Goal: Task Accomplishment & Management: Manage account settings

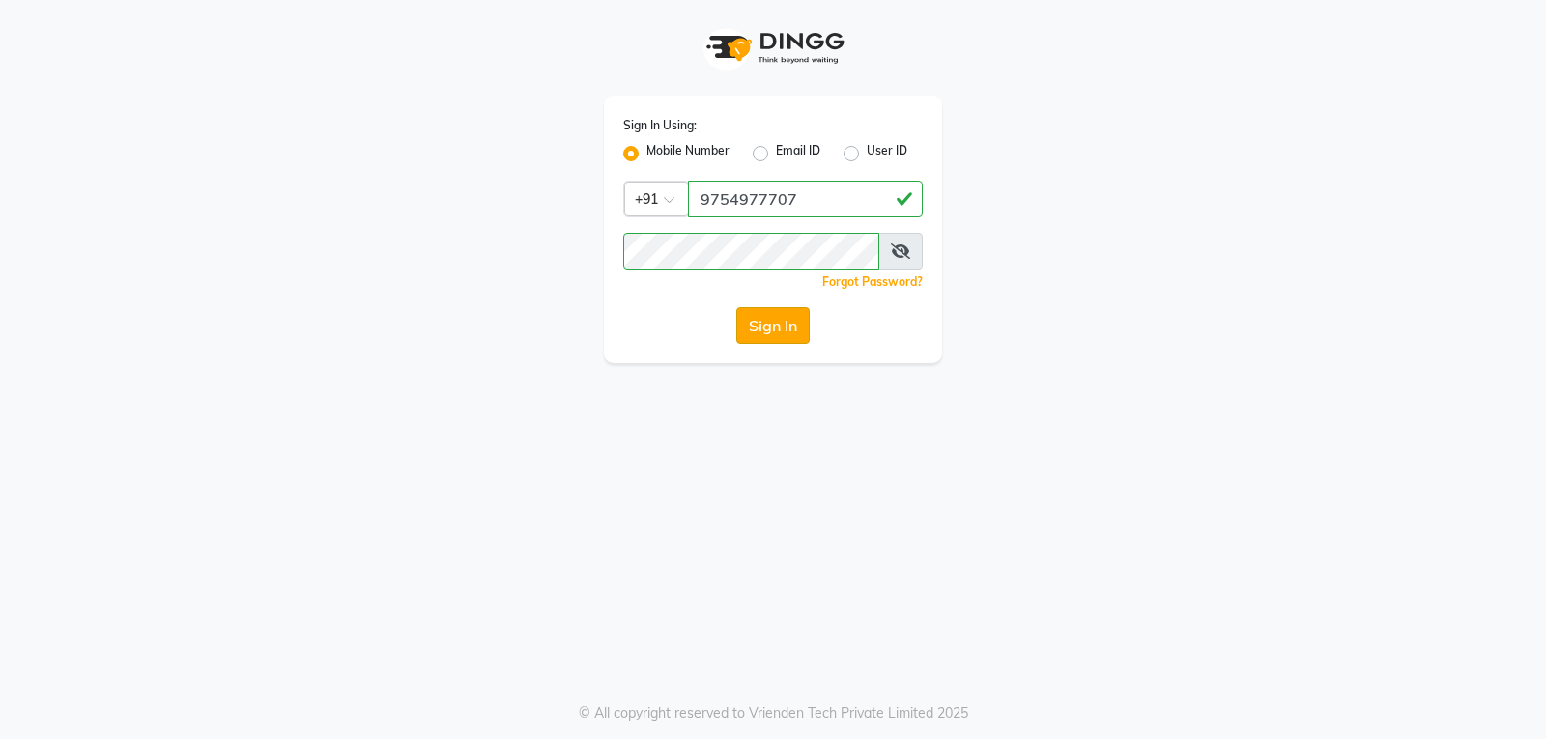
click at [792, 324] on button "Sign In" at bounding box center [772, 325] width 73 height 37
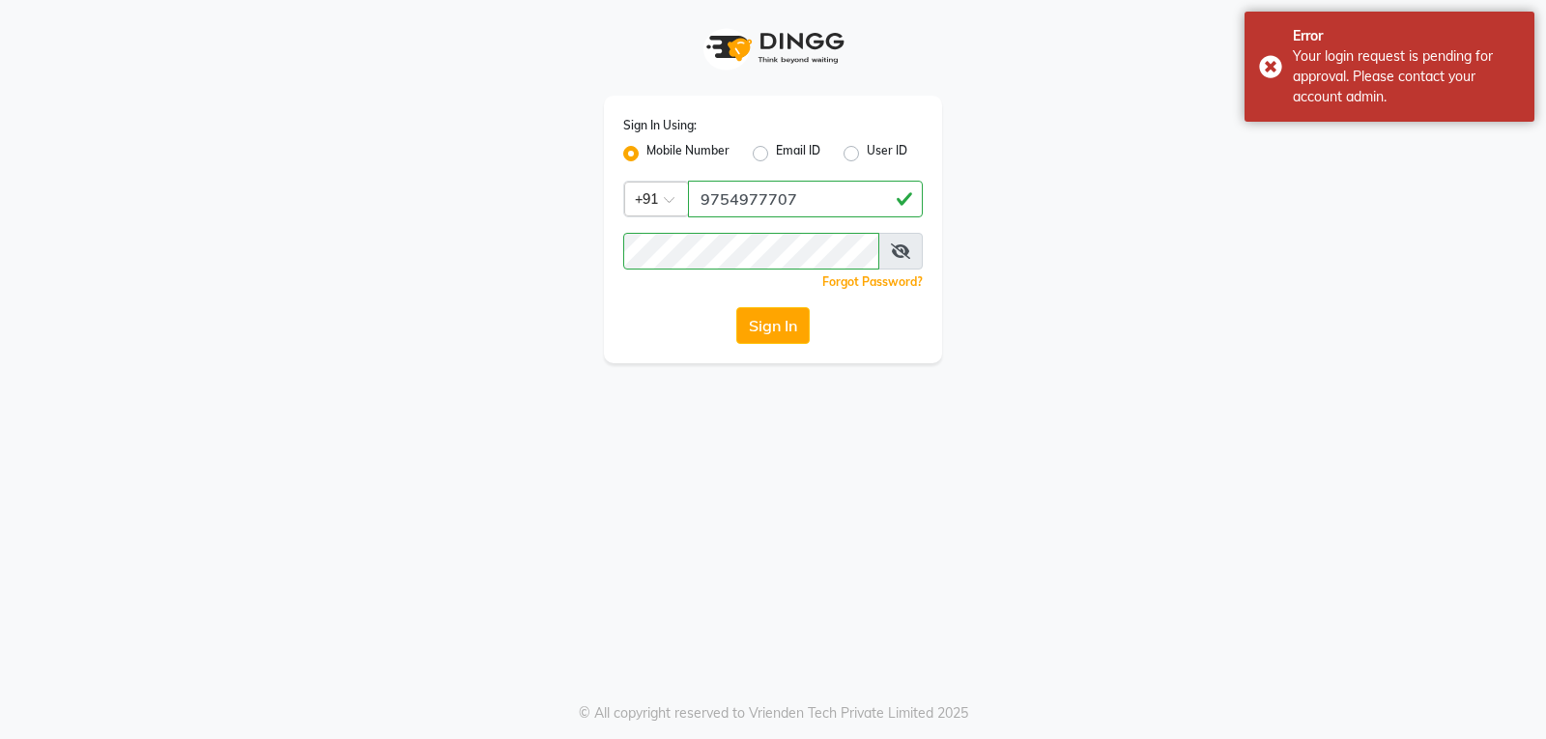
drag, startPoint x: 1545, startPoint y: 72, endPoint x: 1110, endPoint y: 141, distance: 440.2
click at [1522, 76] on body "Sign In Using: Mobile Number Email ID User ID Country Code × [PHONE_NUMBER] Rem…" at bounding box center [773, 369] width 1546 height 739
click at [1274, 101] on div "Error Your login request is pending for approval. Please contact your account a…" at bounding box center [1390, 67] width 290 height 110
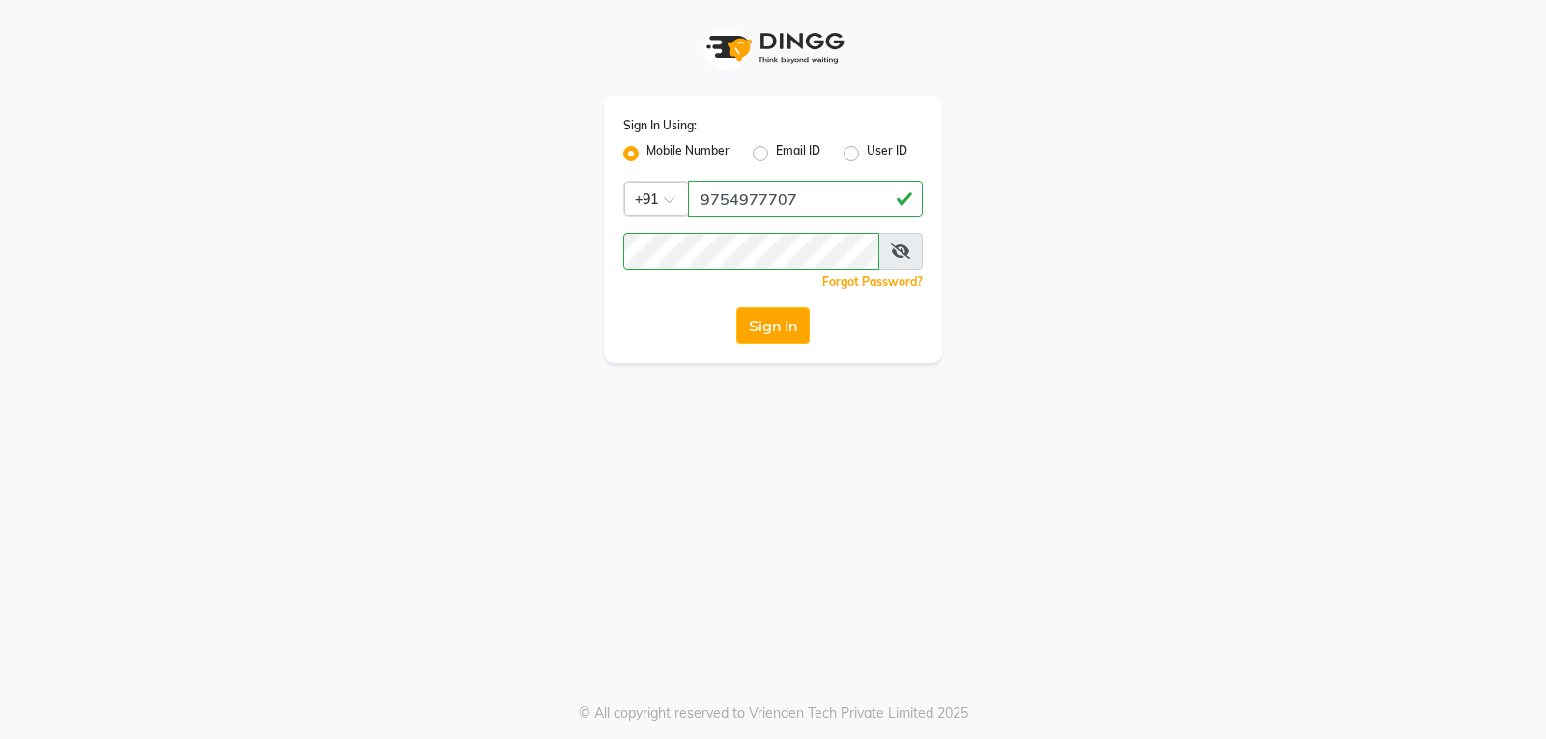
click at [1274, 101] on div "Error Your login request is pending for approval. Please contact your account a…" at bounding box center [1390, 67] width 290 height 110
click at [1275, 101] on div "Sign In Using: Mobile Number Email ID User ID Country Code × [PHONE_NUMBER] Rem…" at bounding box center [773, 181] width 1102 height 363
drag, startPoint x: 1275, startPoint y: 101, endPoint x: 674, endPoint y: 340, distance: 647.1
click at [1275, 104] on div "Sign In Using: Mobile Number Email ID User ID Country Code × [PHONE_NUMBER] Rem…" at bounding box center [773, 181] width 1102 height 363
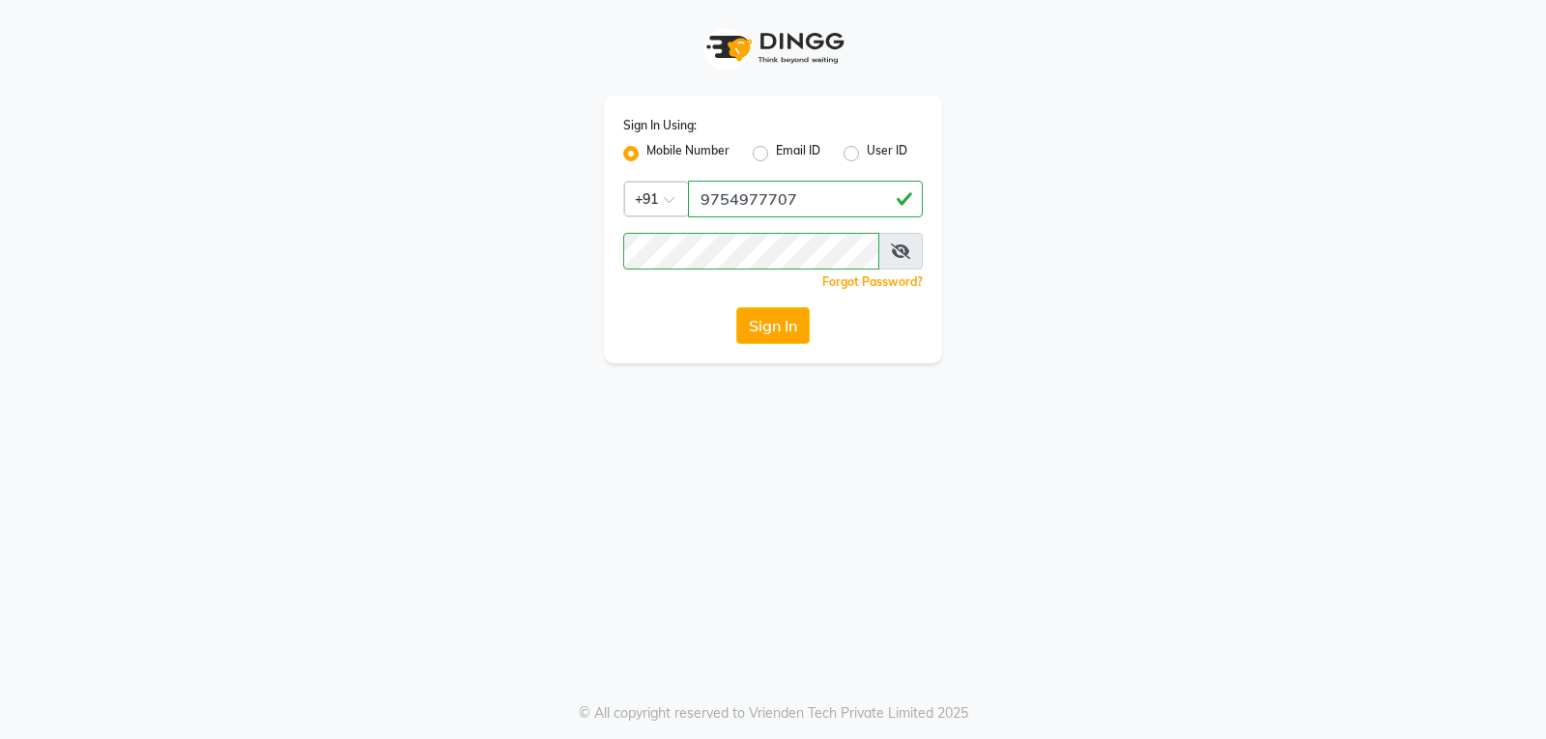
click at [752, 350] on div "Sign In Using: Mobile Number Email ID User ID Country Code × [PHONE_NUMBER] Rem…" at bounding box center [773, 230] width 338 height 268
click at [769, 337] on button "Sign In" at bounding box center [772, 325] width 73 height 37
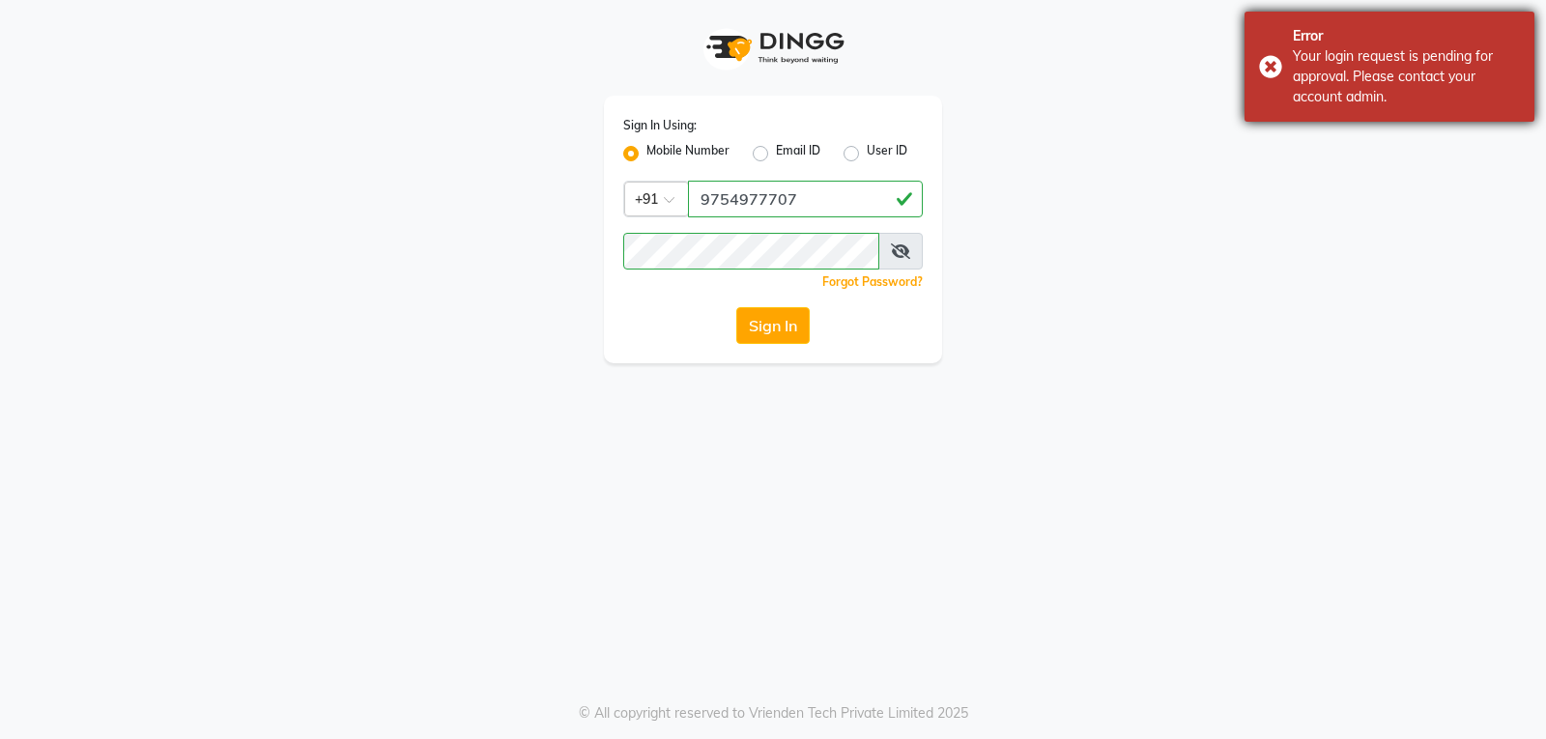
click at [1382, 81] on div "Your login request is pending for approval. Please contact your account admin." at bounding box center [1406, 76] width 227 height 61
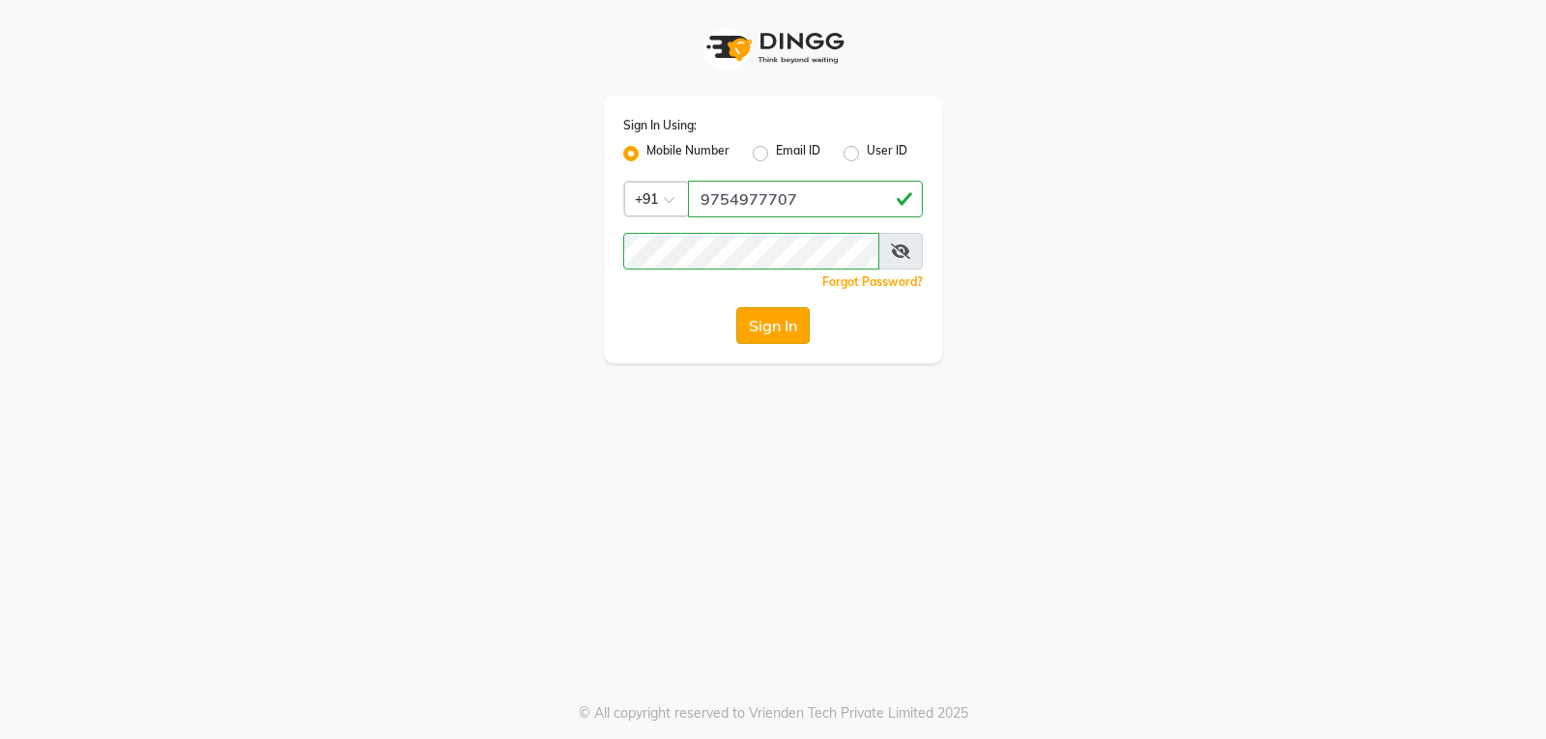
click at [759, 327] on button "Sign In" at bounding box center [772, 325] width 73 height 37
click at [797, 328] on button "Sign In" at bounding box center [772, 325] width 73 height 37
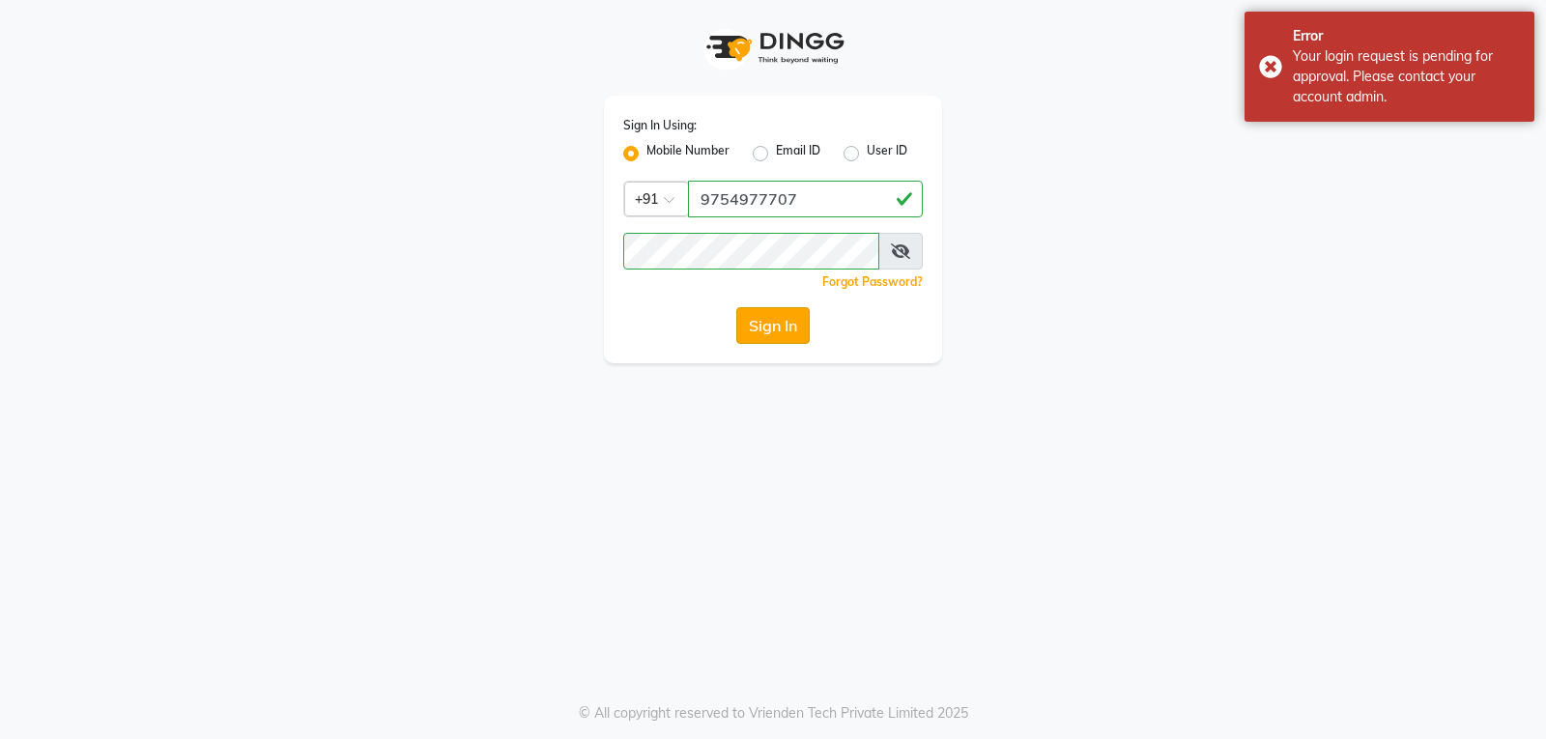
click at [794, 327] on button "Sign In" at bounding box center [772, 325] width 73 height 37
click at [794, 327] on div "Sign In" at bounding box center [773, 325] width 300 height 37
click at [794, 327] on button "Sign In" at bounding box center [772, 325] width 73 height 37
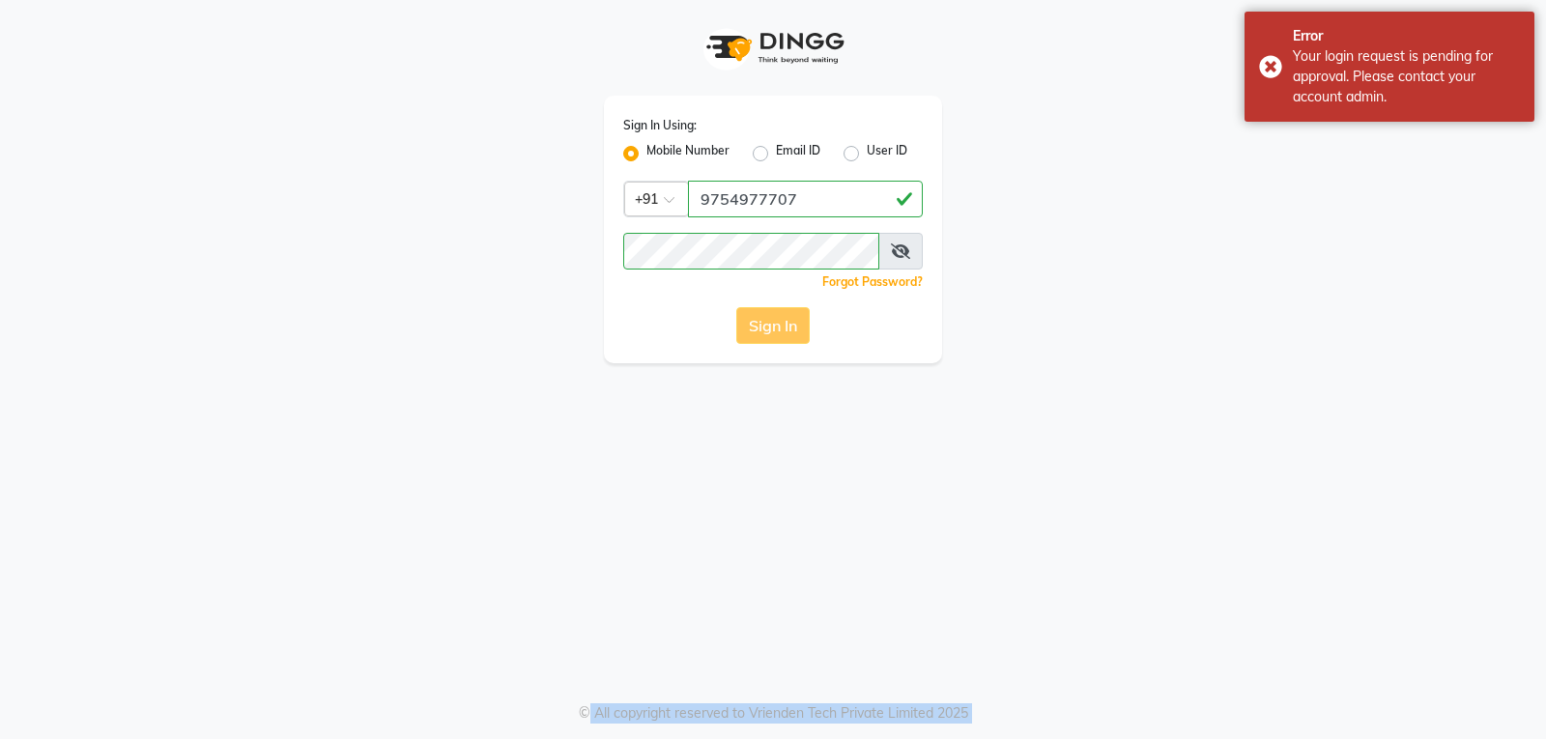
click at [794, 327] on div "Sign In" at bounding box center [773, 325] width 300 height 37
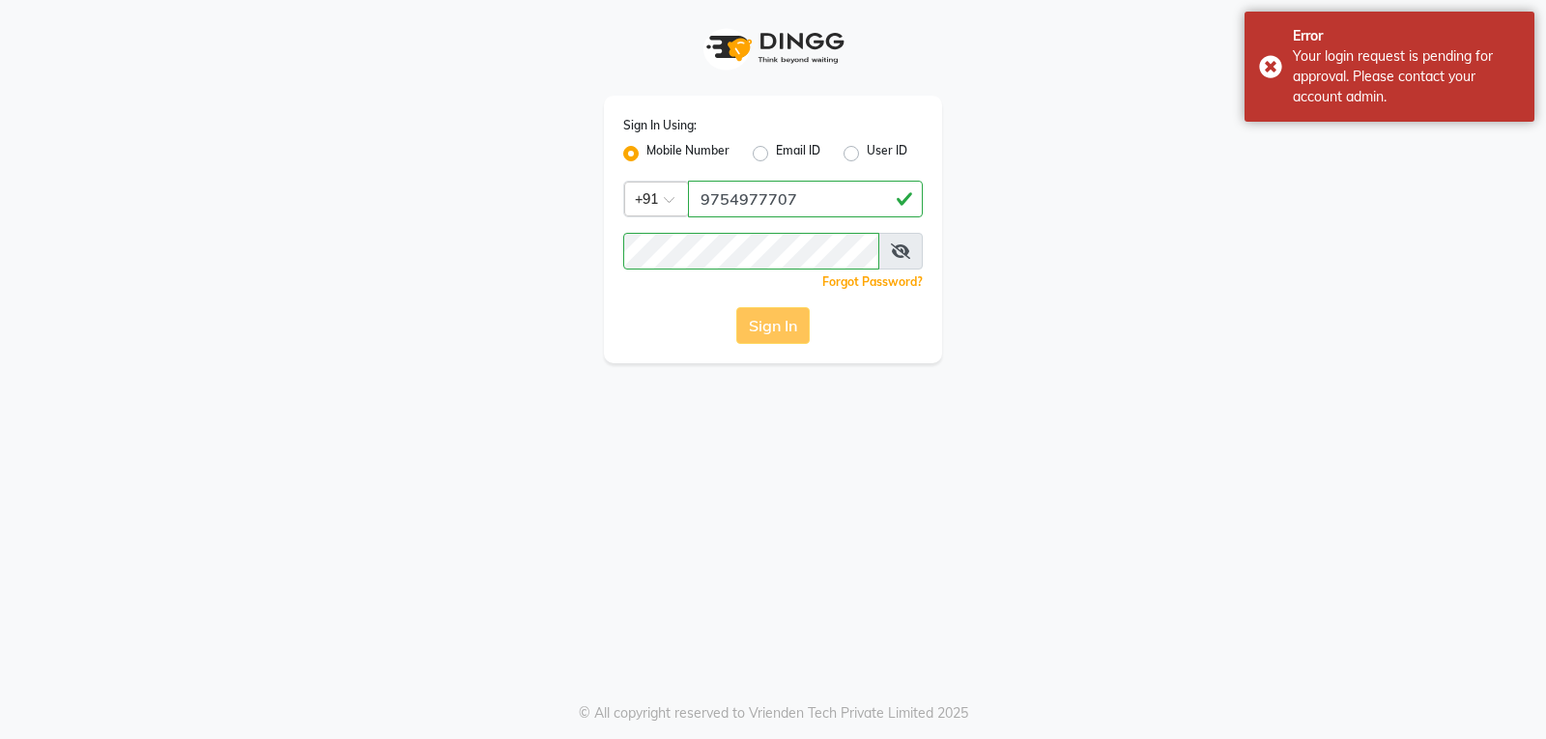
click at [794, 327] on div "Sign In" at bounding box center [773, 325] width 300 height 37
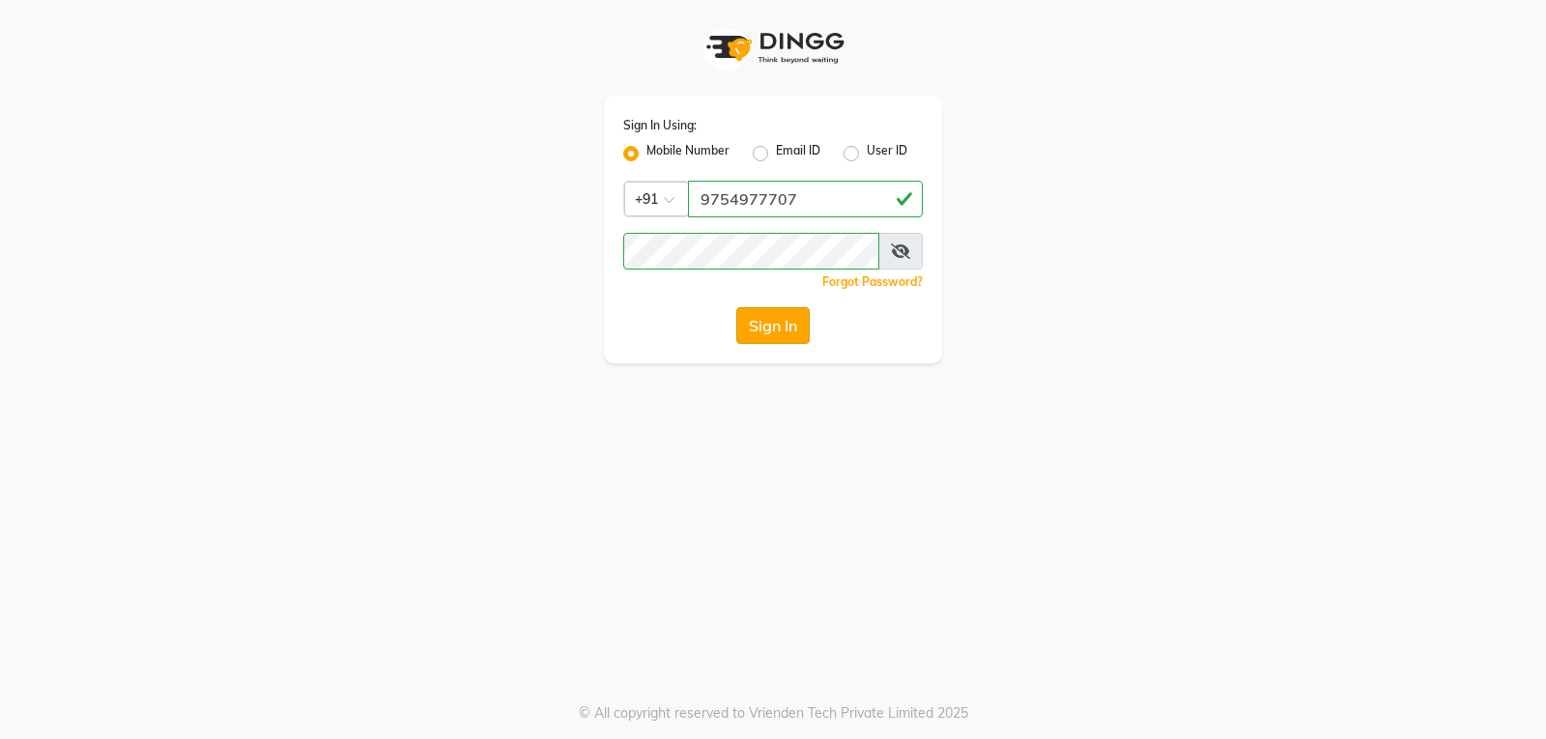
click at [780, 322] on button "Sign In" at bounding box center [772, 325] width 73 height 37
click at [752, 333] on button "Sign In" at bounding box center [772, 325] width 73 height 37
click at [773, 333] on button "Sign In" at bounding box center [772, 325] width 73 height 37
click at [755, 321] on button "Sign In" at bounding box center [772, 325] width 73 height 37
